Goal: Check status: Check status

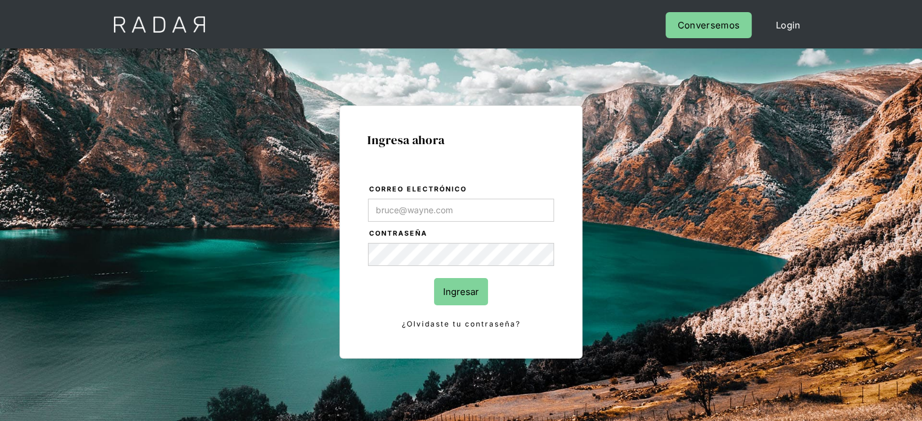
type input "[PERSON_NAME][EMAIL_ADDRESS][DOMAIN_NAME]"
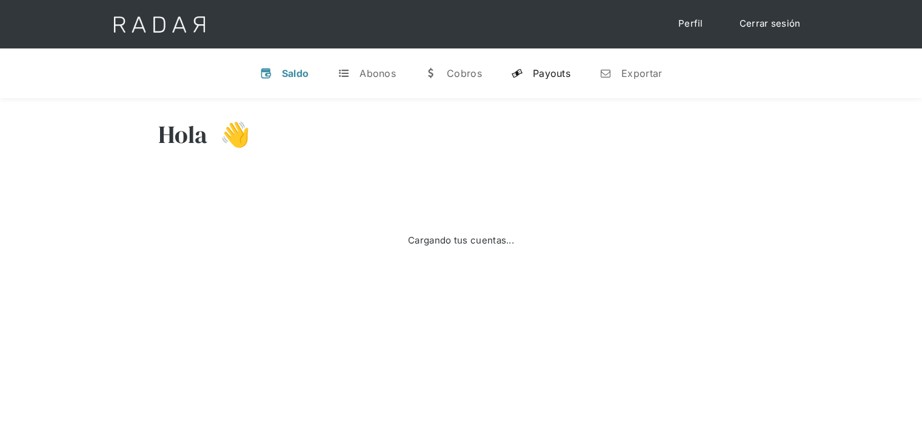
click at [557, 78] on div "Payouts" at bounding box center [552, 73] width 38 height 12
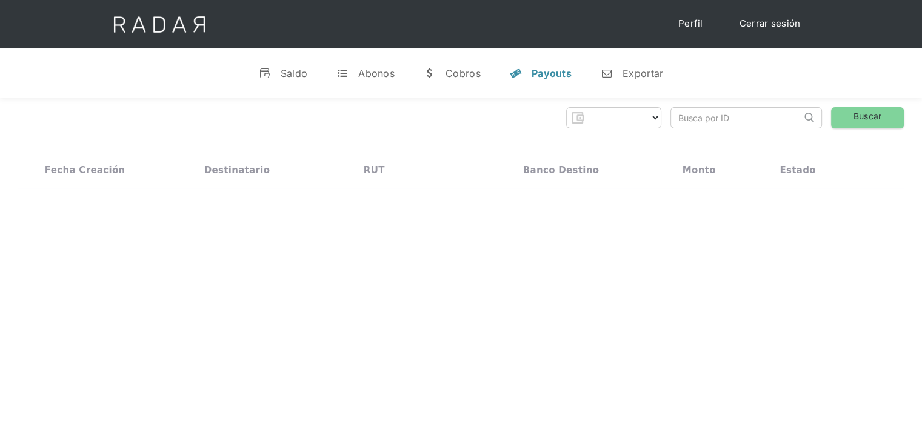
select select "prontopaga"
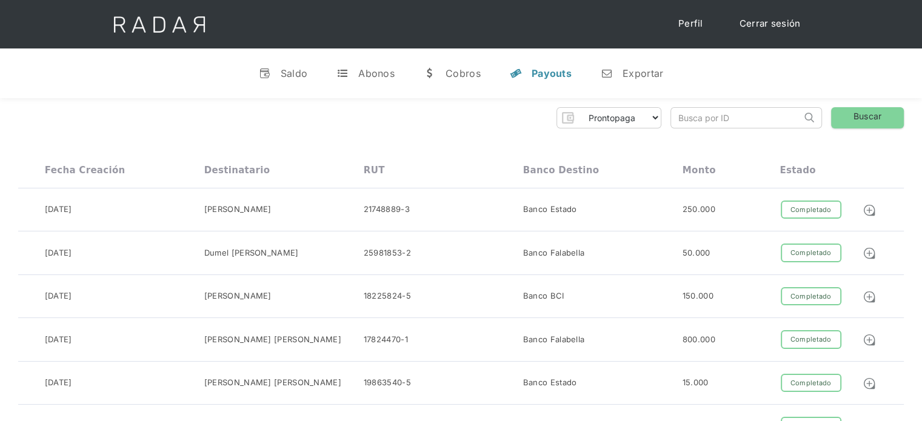
click at [676, 119] on input "search" at bounding box center [736, 118] width 130 height 20
paste input "b93447ce-d9cc-415e-8b7f-7c647772e3b1"
drag, startPoint x: 691, startPoint y: 113, endPoint x: 657, endPoint y: 121, distance: 34.8
click at [657, 121] on div "Prontopaga Prontopaga 2 Thank you! Your submission has been received! Oops! Som…" at bounding box center [460, 117] width 885 height 21
click at [679, 116] on input "b93447ce-d9cc-415e-8b7f-7c647772e3b1" at bounding box center [736, 118] width 130 height 20
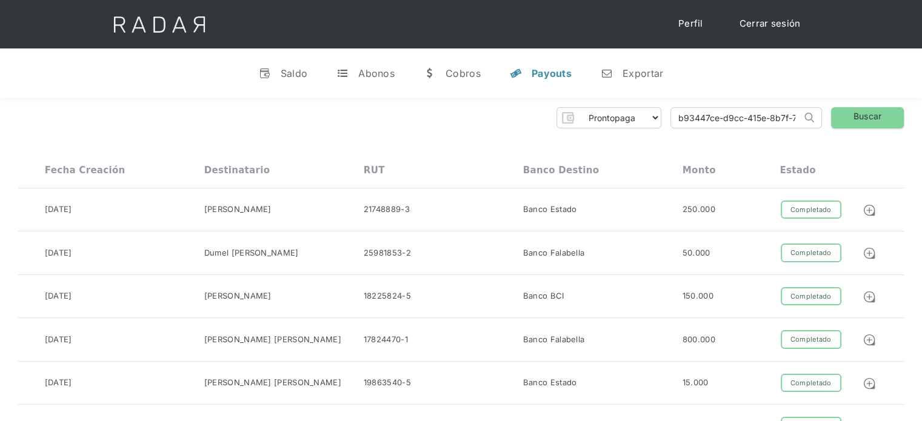
click at [682, 118] on input "b93447ce-d9cc-415e-8b7f-7c647772e3b1" at bounding box center [736, 118] width 130 height 20
type input "b93447ce-d9cc-415e-8b7f-7c647772e3b1"
click at [878, 119] on link "Buscar" at bounding box center [867, 117] width 73 height 21
